Goal: Task Accomplishment & Management: Complete application form

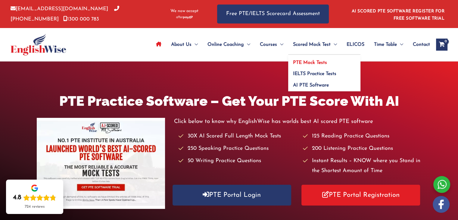
click at [306, 61] on span "PTE Mock Tests" at bounding box center [310, 62] width 34 height 5
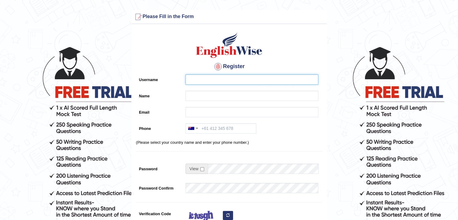
click at [204, 80] on input "Username" at bounding box center [252, 79] width 133 height 10
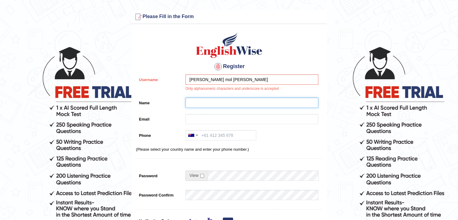
click at [200, 99] on input "Name" at bounding box center [252, 103] width 133 height 10
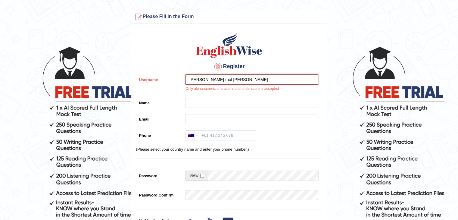
click at [228, 77] on input "maria mol luke" at bounding box center [252, 79] width 133 height 10
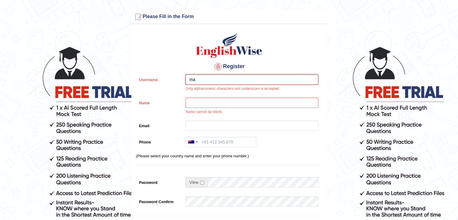
type input "m"
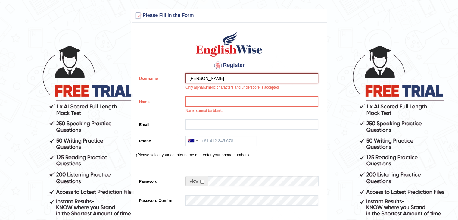
scroll to position [12, 0]
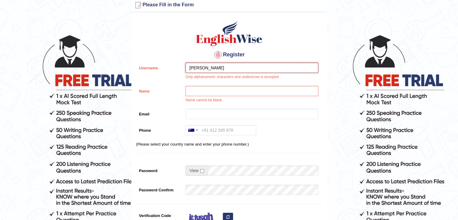
type input "maria luke"
click at [199, 93] on input "Name" at bounding box center [252, 91] width 133 height 10
type input "maria"
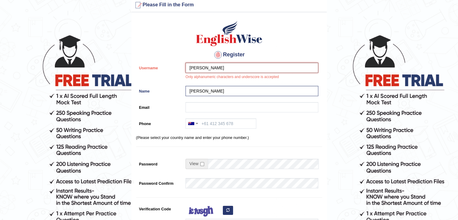
click at [219, 65] on input "maria luke" at bounding box center [252, 68] width 133 height 10
type input "maria mol"
click at [150, 105] on label "Email" at bounding box center [159, 106] width 47 height 8
click at [186, 105] on input "Email" at bounding box center [252, 107] width 133 height 10
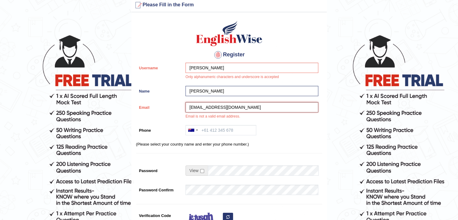
click at [200, 108] on input "maria484@gmail.com" at bounding box center [252, 107] width 133 height 10
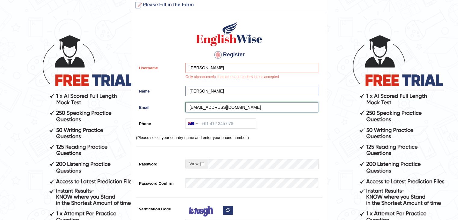
click at [243, 107] on input "marialuke484@gmail.com" at bounding box center [252, 107] width 133 height 10
type input "marialuke484@gmail.com"
click at [222, 122] on input "Phone" at bounding box center [221, 123] width 71 height 10
type input "6238167530"
click at [200, 164] on input "checkbox" at bounding box center [202, 164] width 4 height 4
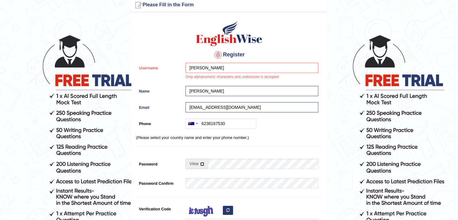
checkbox input "true"
click at [225, 163] on input "Password" at bounding box center [263, 164] width 111 height 10
type input "m"
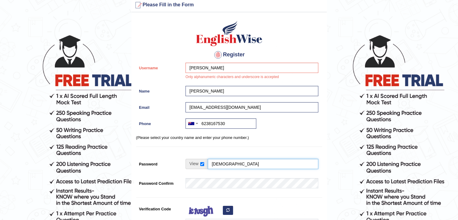
type input "Marialuke"
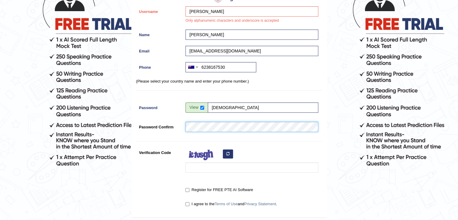
scroll to position [72, 0]
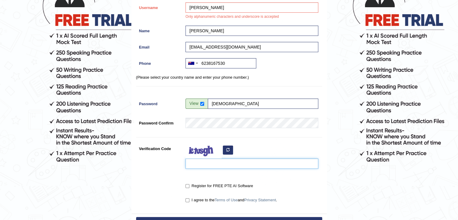
click at [219, 162] on input "Verification Code" at bounding box center [252, 163] width 133 height 10
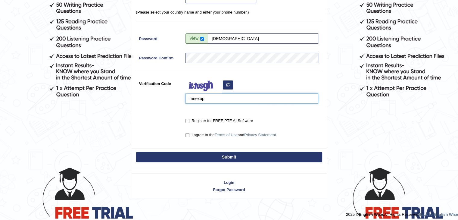
scroll to position [140, 0]
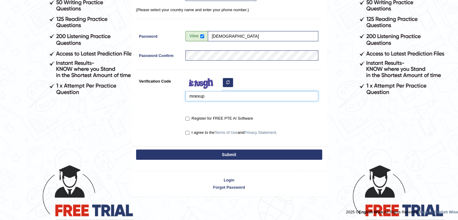
type input "mnexup"
click at [205, 154] on button "Submit" at bounding box center [229, 154] width 186 height 10
type input "+616238167530"
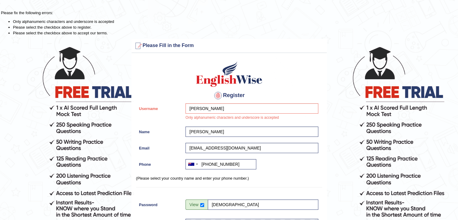
scroll to position [0, 0]
click at [210, 109] on input "maria mol" at bounding box center [252, 108] width 133 height 10
click at [225, 110] on input "maria mol luke" at bounding box center [252, 108] width 133 height 10
type input "m"
click at [224, 109] on input "maria_luke" at bounding box center [252, 108] width 133 height 10
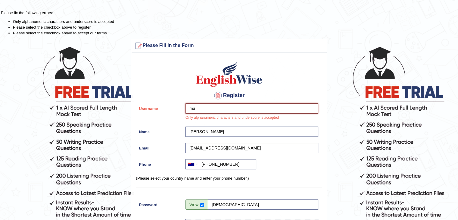
type input "m"
click at [228, 109] on input "Maria@123" at bounding box center [252, 108] width 133 height 10
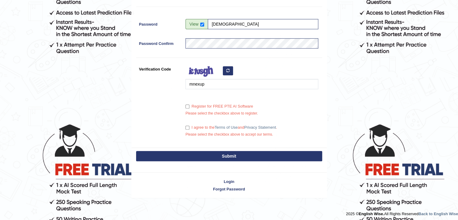
scroll to position [181, 0]
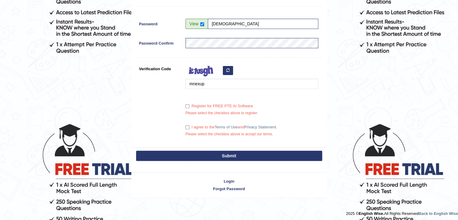
type input "Maria@123"
click at [209, 157] on button "Submit" at bounding box center [229, 156] width 186 height 10
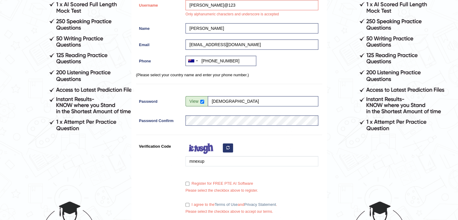
scroll to position [133, 0]
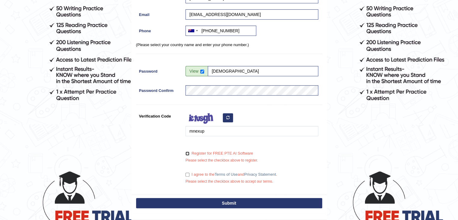
click at [187, 152] on input "Register for FREE PTE AI Software" at bounding box center [188, 154] width 4 height 4
checkbox input "true"
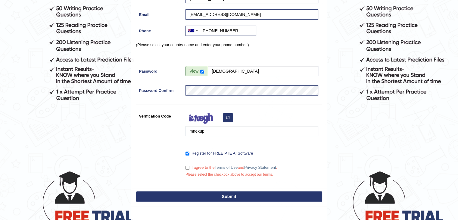
click at [187, 173] on div "I agree to the Terms of Use and Privacy Statement . Please select the checkbox …" at bounding box center [251, 171] width 136 height 18
click at [187, 168] on input "I agree to the Terms of Use and Privacy Statement ." at bounding box center [188, 168] width 4 height 4
checkbox input "true"
click at [198, 193] on button "Submit" at bounding box center [229, 196] width 186 height 10
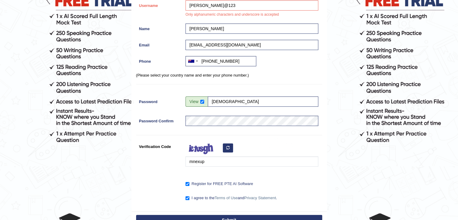
scroll to position [122, 0]
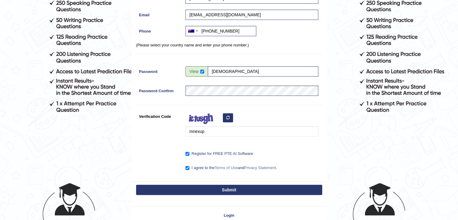
click at [213, 190] on button "Submit" at bounding box center [229, 190] width 186 height 10
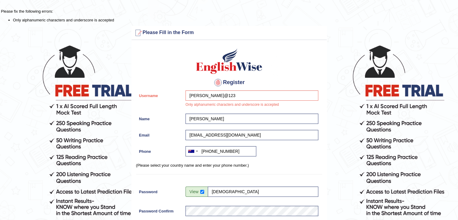
scroll to position [1, 0]
click at [193, 95] on input "Maria@123" at bounding box center [252, 96] width 133 height 10
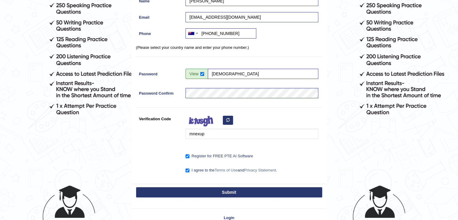
scroll to position [152, 0]
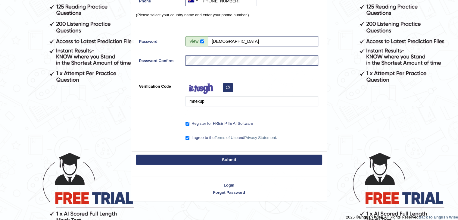
type input "[PERSON_NAME]@123"
click at [238, 160] on button "Submit" at bounding box center [229, 160] width 186 height 10
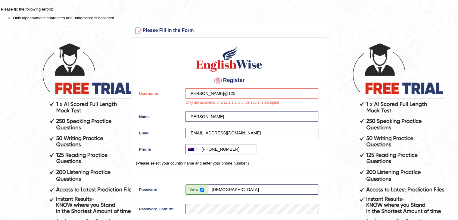
scroll to position [0, 0]
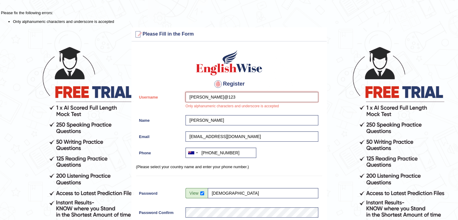
click at [215, 98] on input "[PERSON_NAME]@123" at bounding box center [252, 97] width 133 height 10
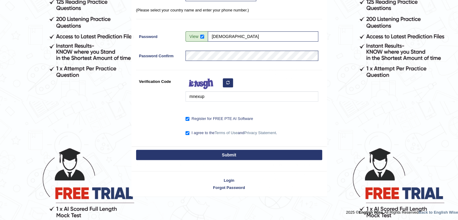
scroll to position [157, 0]
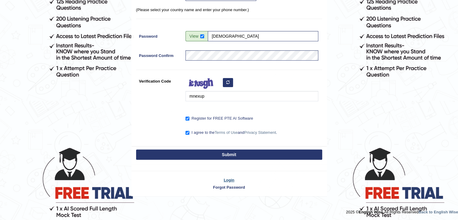
click at [229, 179] on link "Login" at bounding box center [229, 180] width 195 height 6
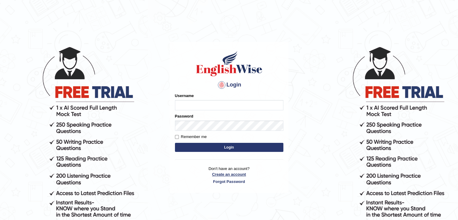
click at [231, 175] on p "Don't have an account? Create an account Forgot Password" at bounding box center [229, 175] width 108 height 19
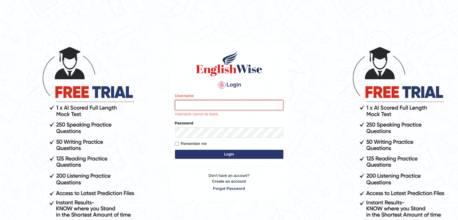
click input "Username"
type input "mariamolluke"
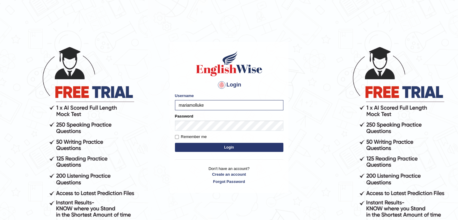
click div "Password"
click button "Login"
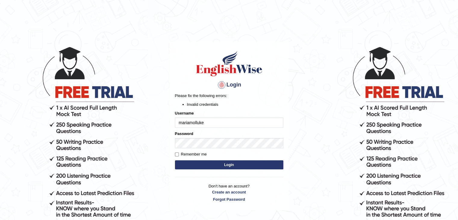
click at [183, 122] on input "mariamolluke" at bounding box center [229, 123] width 108 height 10
type input "Mariamolluke"
click at [188, 167] on button "Login" at bounding box center [229, 164] width 108 height 9
click at [208, 122] on input "Mariamolluke" at bounding box center [229, 123] width 108 height 10
click at [206, 125] on input "Mariamolluke" at bounding box center [229, 123] width 108 height 10
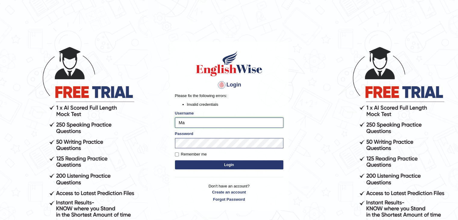
type input "M"
click at [183, 122] on input "[PERSON_NAME]@123" at bounding box center [229, 123] width 108 height 10
type input "[PERSON_NAME]@123"
click at [204, 167] on button "Login" at bounding box center [229, 164] width 108 height 9
click at [211, 121] on input "[PERSON_NAME]@123" at bounding box center [229, 123] width 108 height 10
